Goal: Task Accomplishment & Management: Complete application form

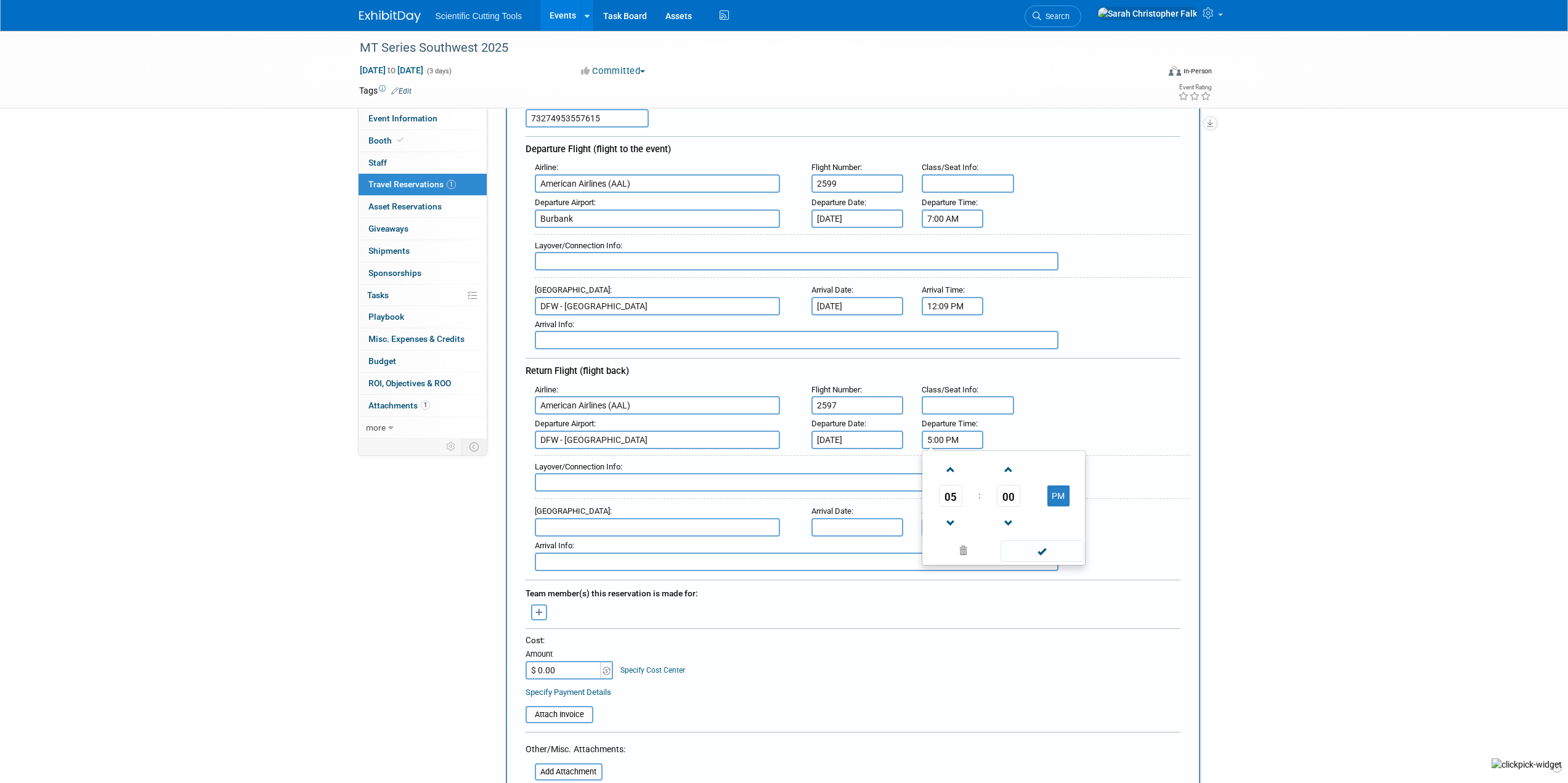
drag, startPoint x: 959, startPoint y: 441, endPoint x: 915, endPoint y: 436, distance: 44.3
click at [915, 436] on div "Departure Time : 5:00 PM 05 : 00 PM 12 01 02 03 04 05 06 07 08 09 10 11 00 05 1…" at bounding box center [951, 432] width 77 height 35
click at [947, 466] on span at bounding box center [950, 469] width 21 height 21
click at [1011, 495] on span "00" at bounding box center [1009, 496] width 24 height 22
click at [1057, 534] on td "55" at bounding box center [1063, 537] width 39 height 33
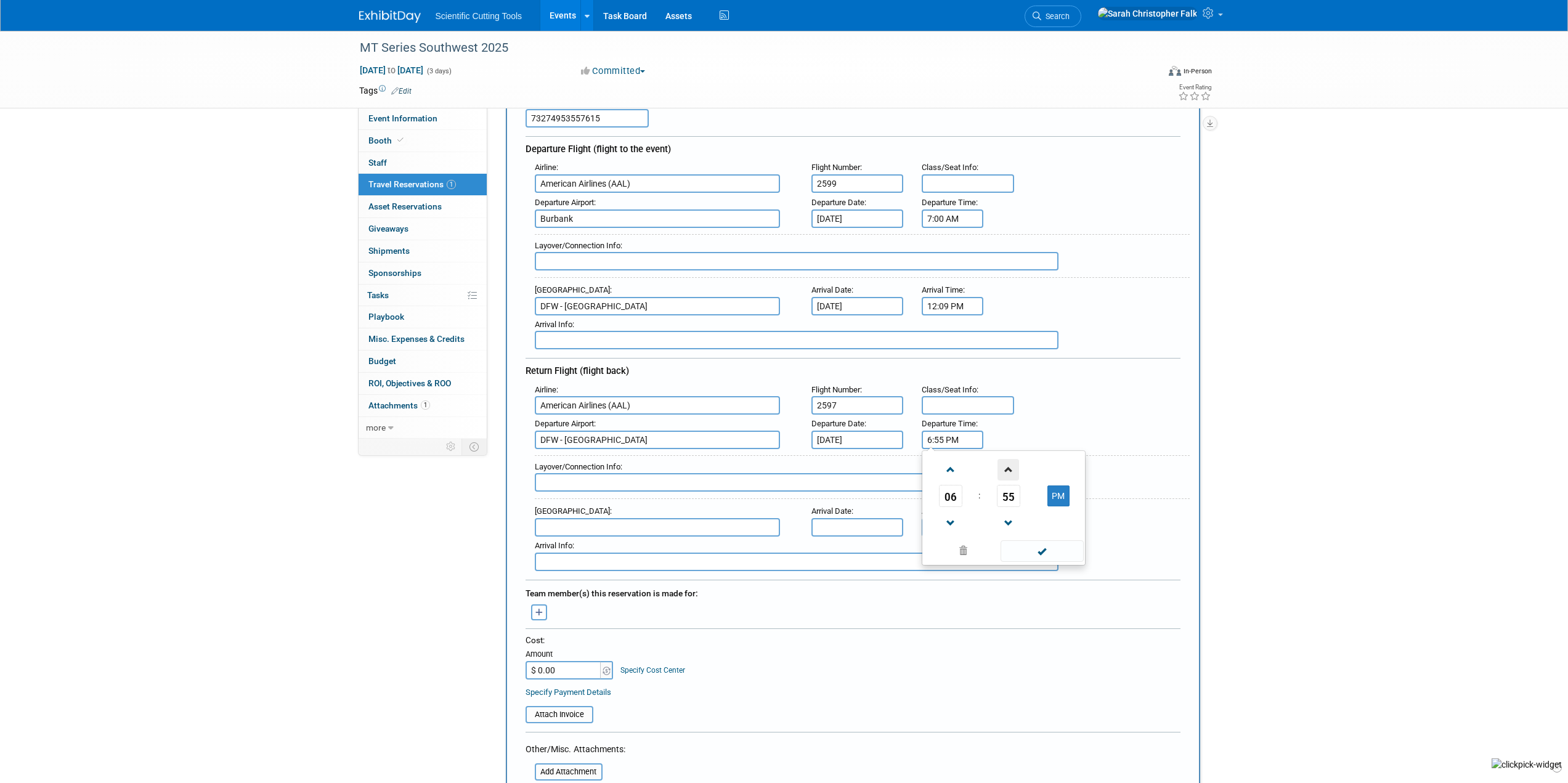
click at [1004, 468] on span at bounding box center [1008, 469] width 21 height 21
type input "6:57 PM"
click at [1110, 393] on div "Airline : American Airlines (AAL) Flight Number : 2597 Class/Seat Info :" at bounding box center [858, 398] width 664 height 35
click at [605, 521] on input "text" at bounding box center [657, 527] width 245 height 19
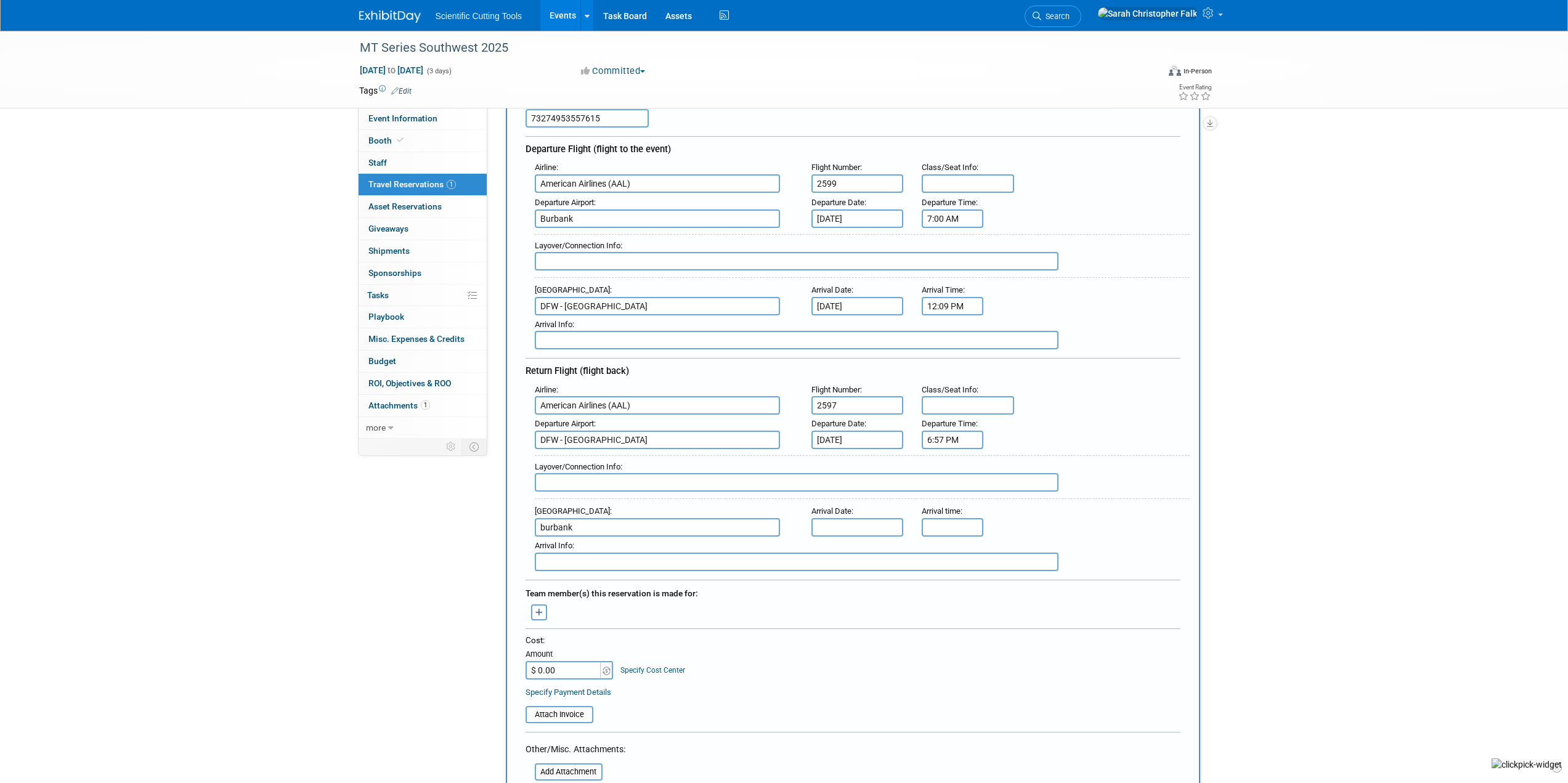
drag, startPoint x: 555, startPoint y: 526, endPoint x: 505, endPoint y: 522, distance: 50.2
click at [506, 522] on div "New Travel Reservation <i class="fas fa-plane" style="padding: 6px 4px 6px 1px;…" at bounding box center [853, 495] width 695 height 936
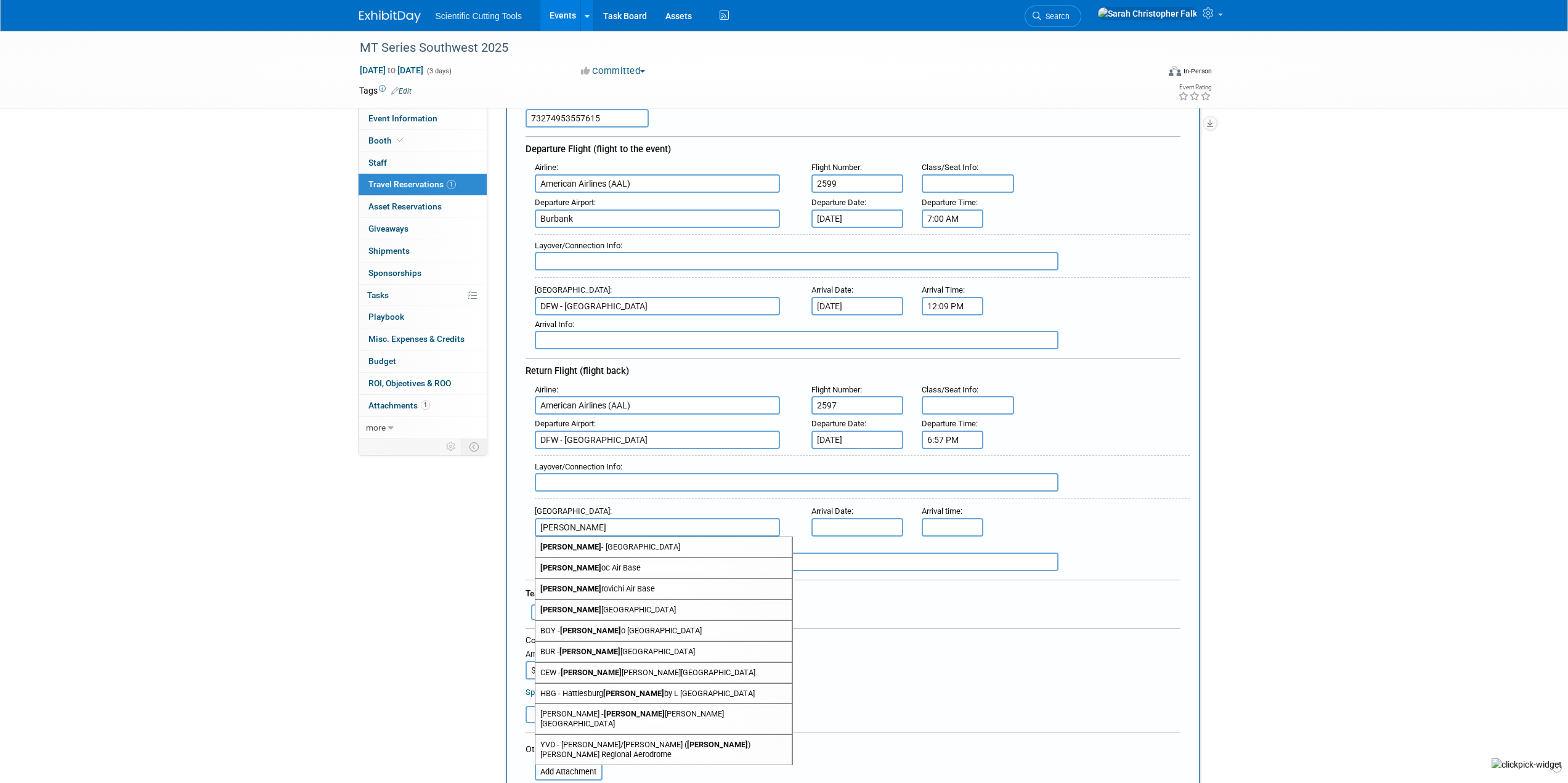
click at [603, 655] on span "BUR - [PERSON_NAME][GEOGRAPHIC_DATA]" at bounding box center [664, 652] width 256 height 19
type input "BUR - [PERSON_NAME][GEOGRAPHIC_DATA]"
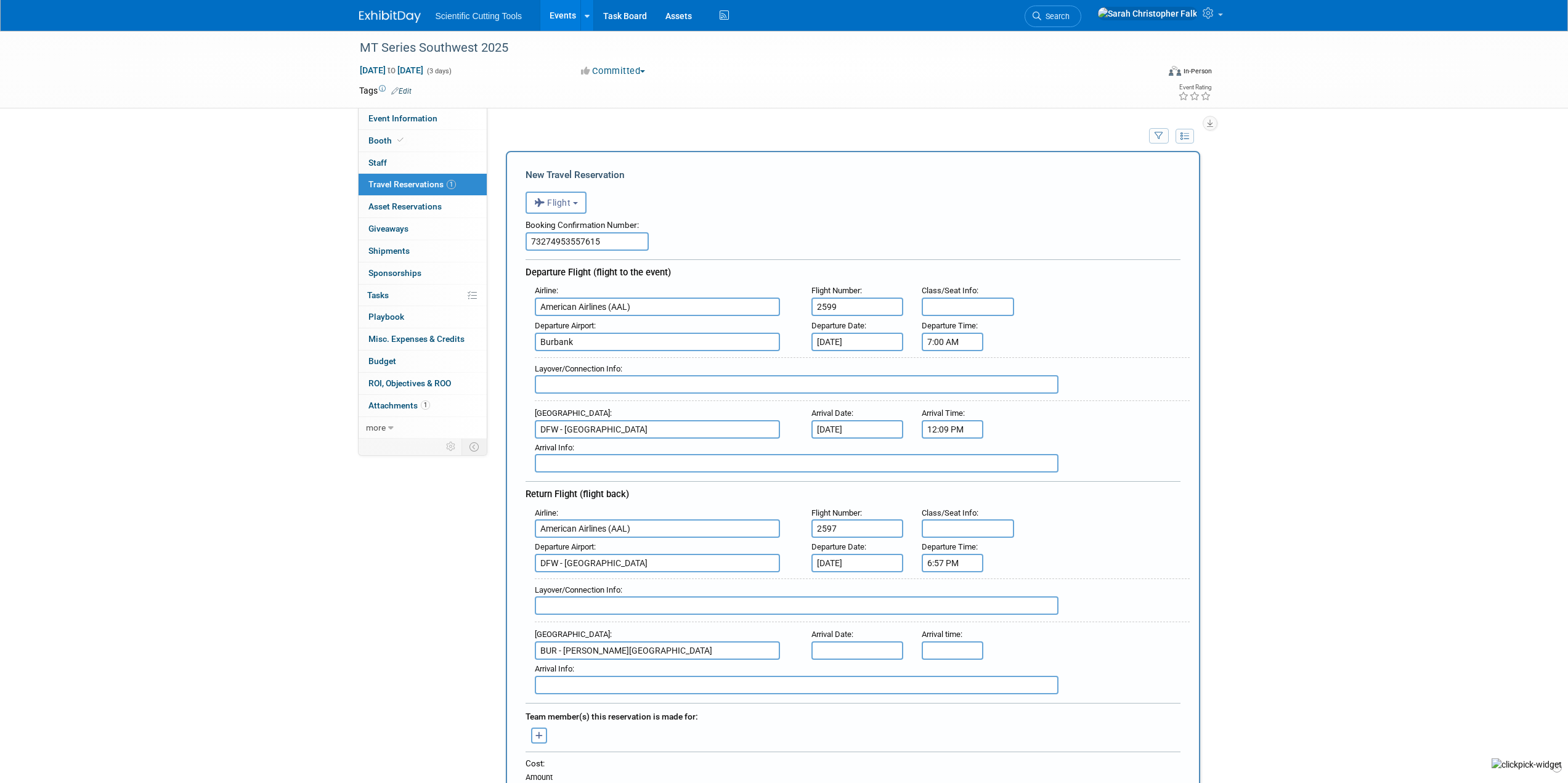
drag, startPoint x: 575, startPoint y: 344, endPoint x: 498, endPoint y: 329, distance: 78.4
click at [499, 334] on div "Add Travel Reservation Filter by tagged traveller -- Select Traveler -- All res…" at bounding box center [853, 795] width 713 height 1341
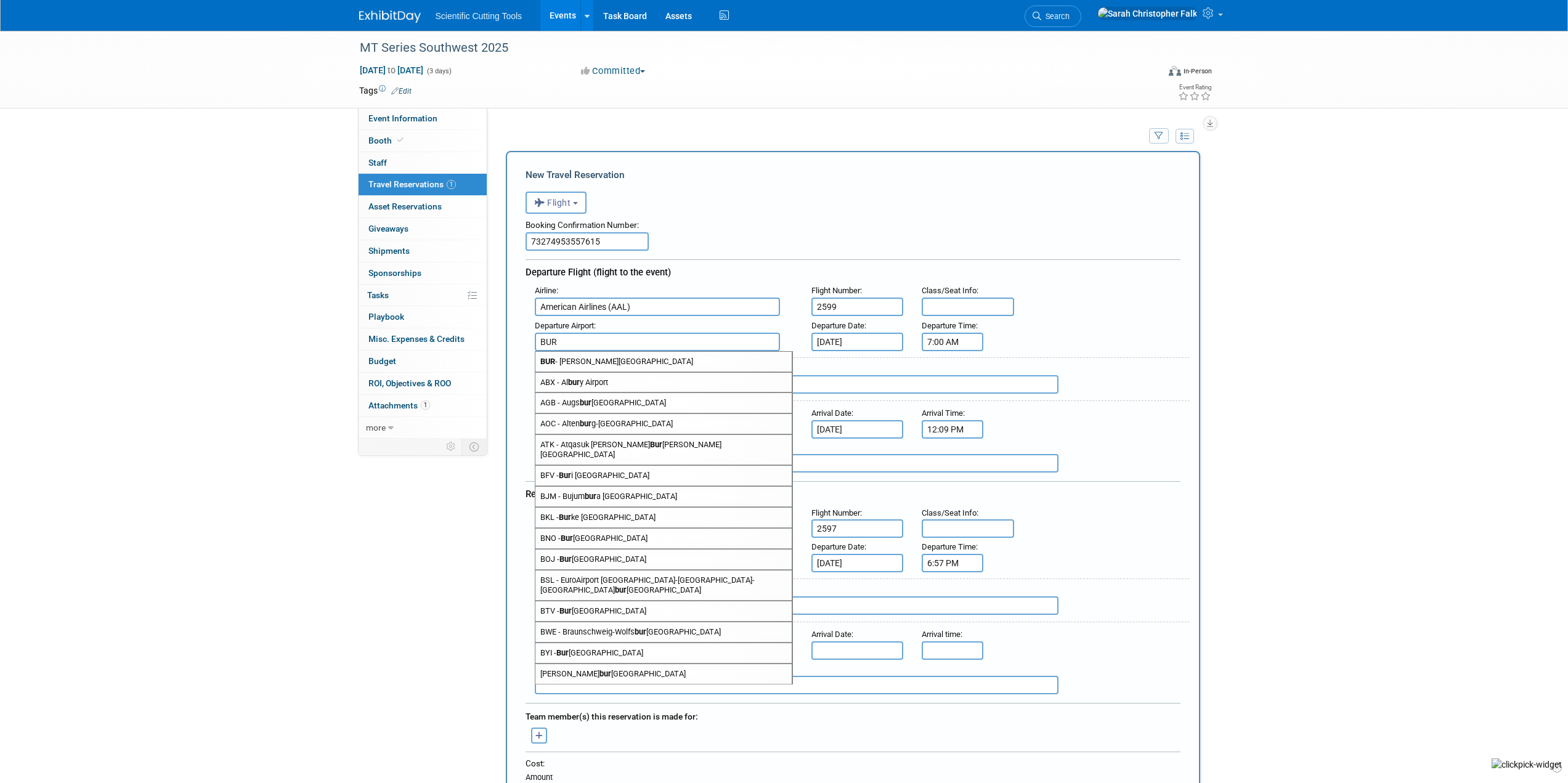
click at [580, 360] on span "BUR - [PERSON_NAME][GEOGRAPHIC_DATA]" at bounding box center [664, 362] width 256 height 19
type input "BUR - [PERSON_NAME][GEOGRAPHIC_DATA]"
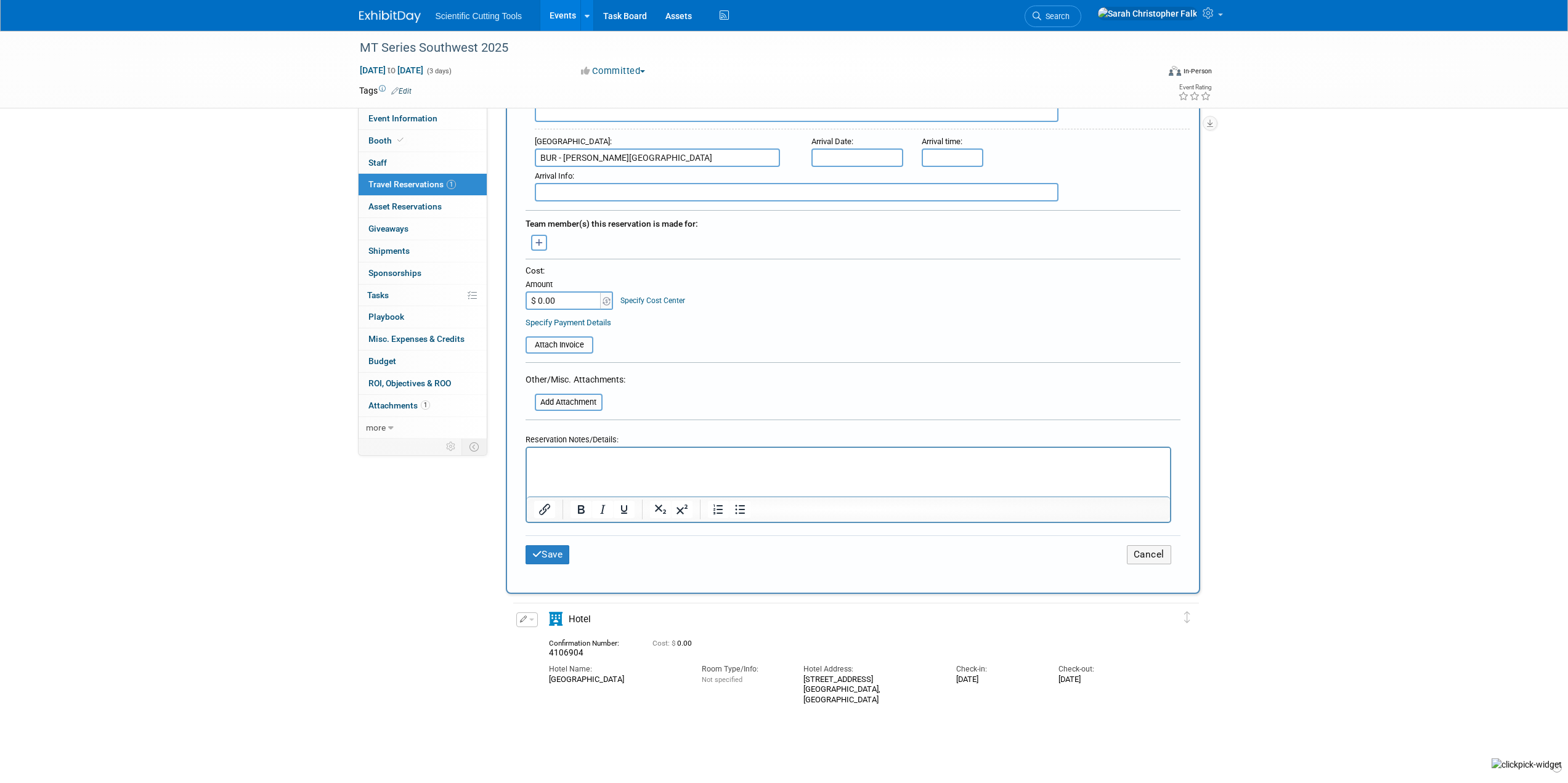
scroll to position [555, 0]
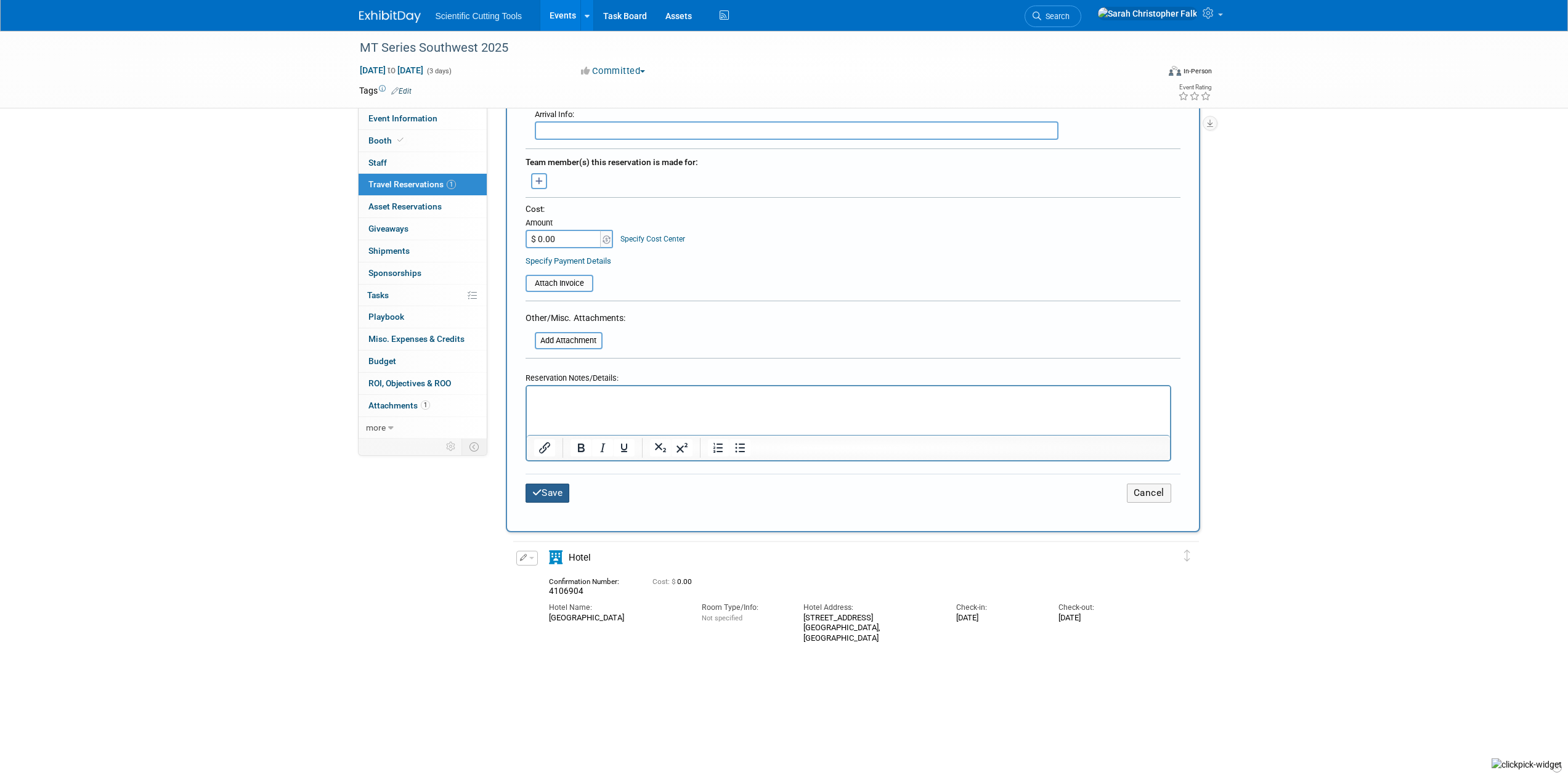
click at [553, 488] on button "Save" at bounding box center [548, 493] width 44 height 19
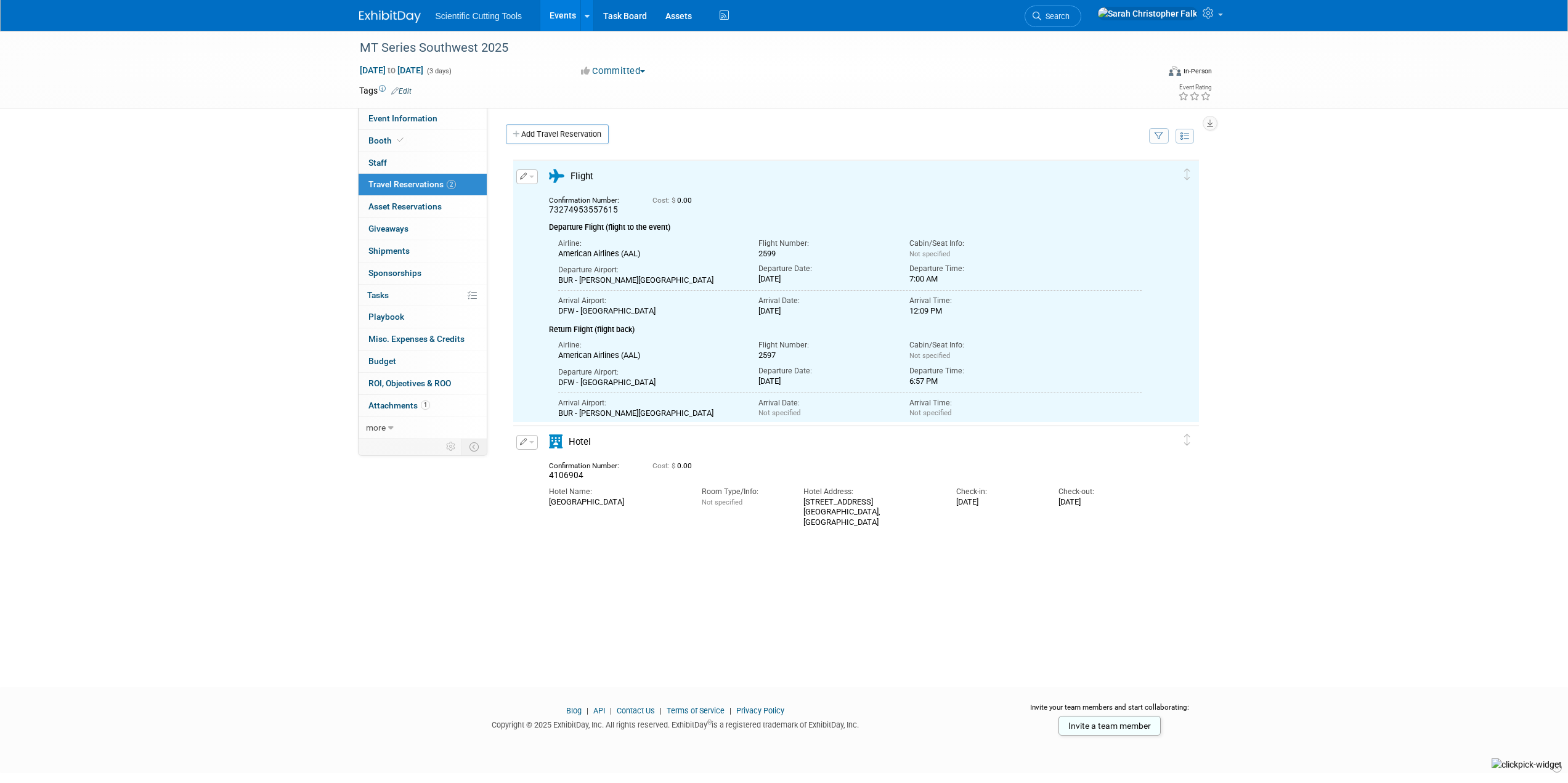
scroll to position [0, 0]
